Goal: Information Seeking & Learning: Learn about a topic

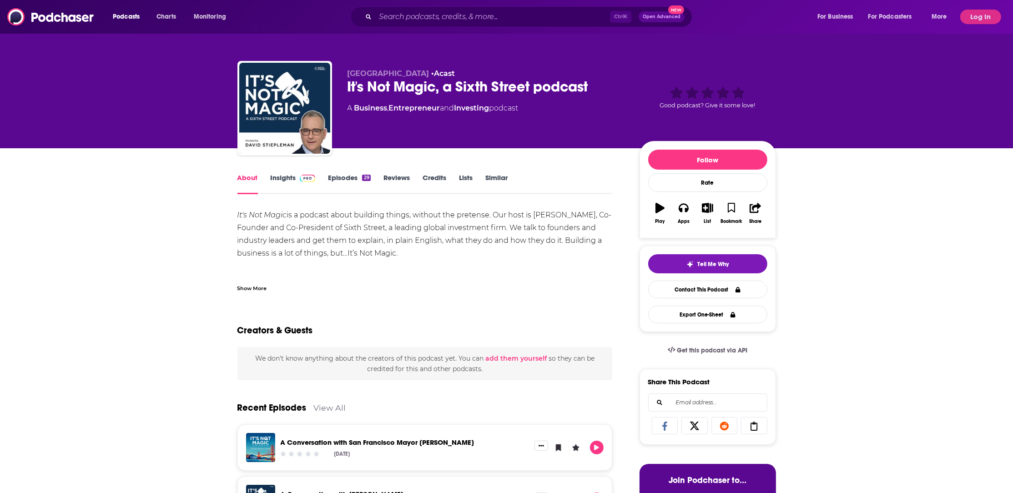
click at [284, 182] on link "Insights" at bounding box center [293, 183] width 45 height 21
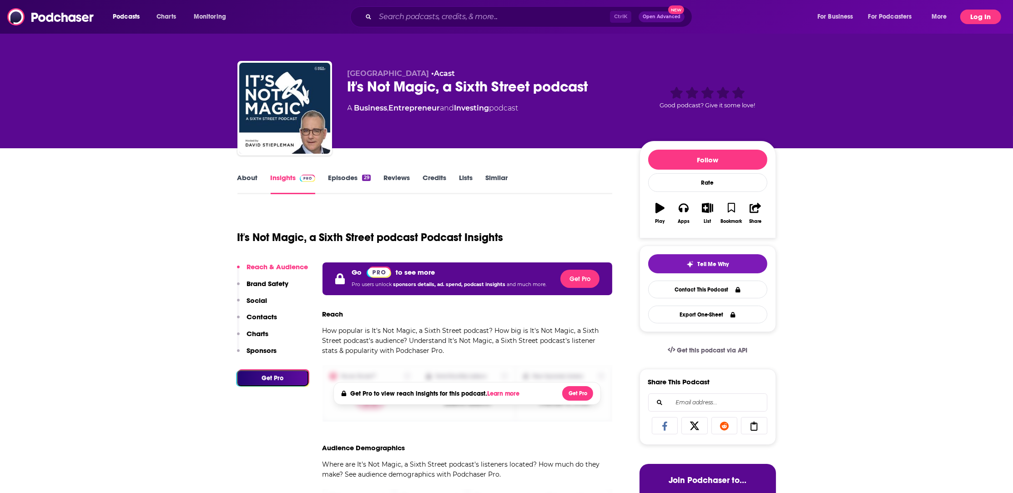
click at [967, 14] on button "Log In" at bounding box center [981, 17] width 41 height 15
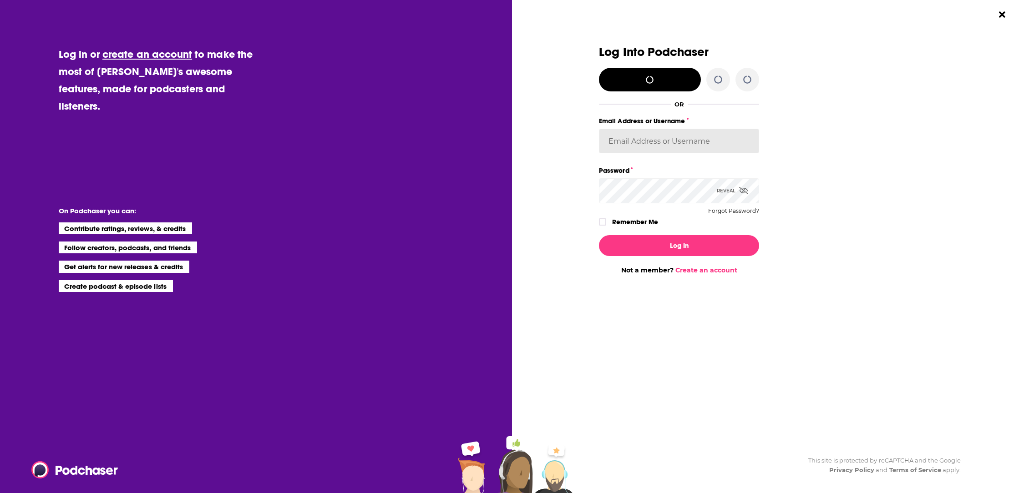
type input "LindaBurns"
click at [701, 249] on button "Log In" at bounding box center [679, 245] width 160 height 21
